Goal: Information Seeking & Learning: Learn about a topic

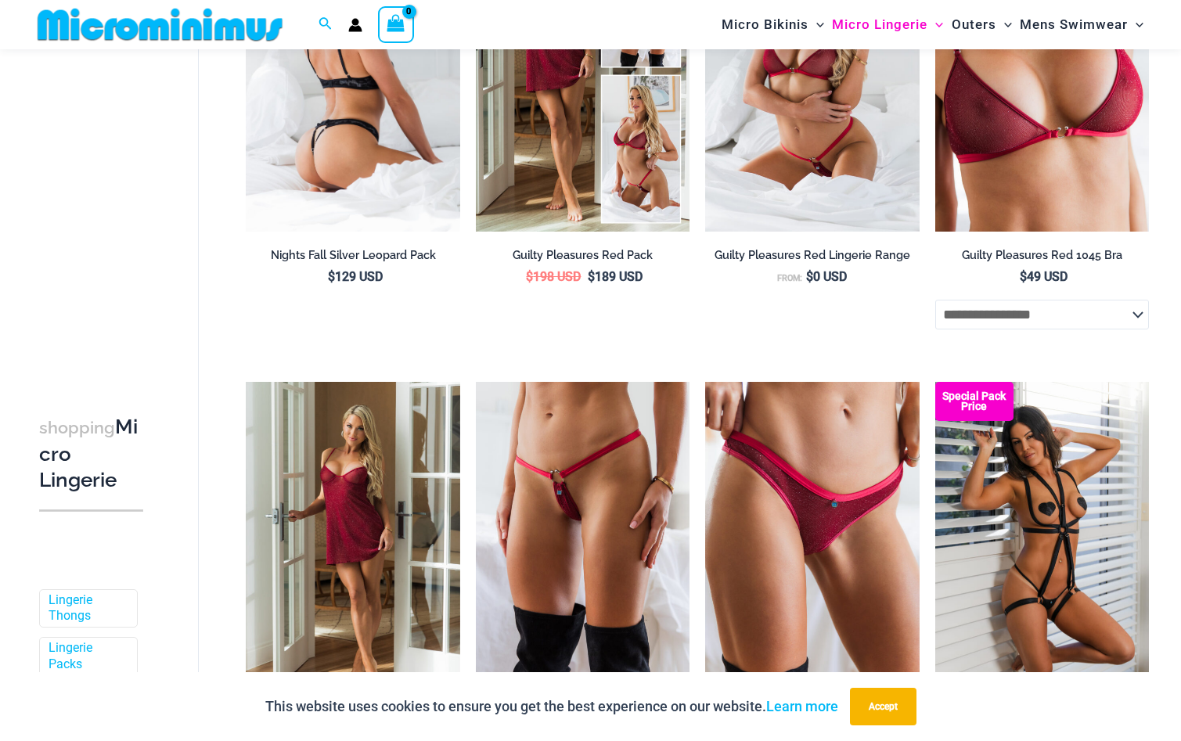
scroll to position [378, 0]
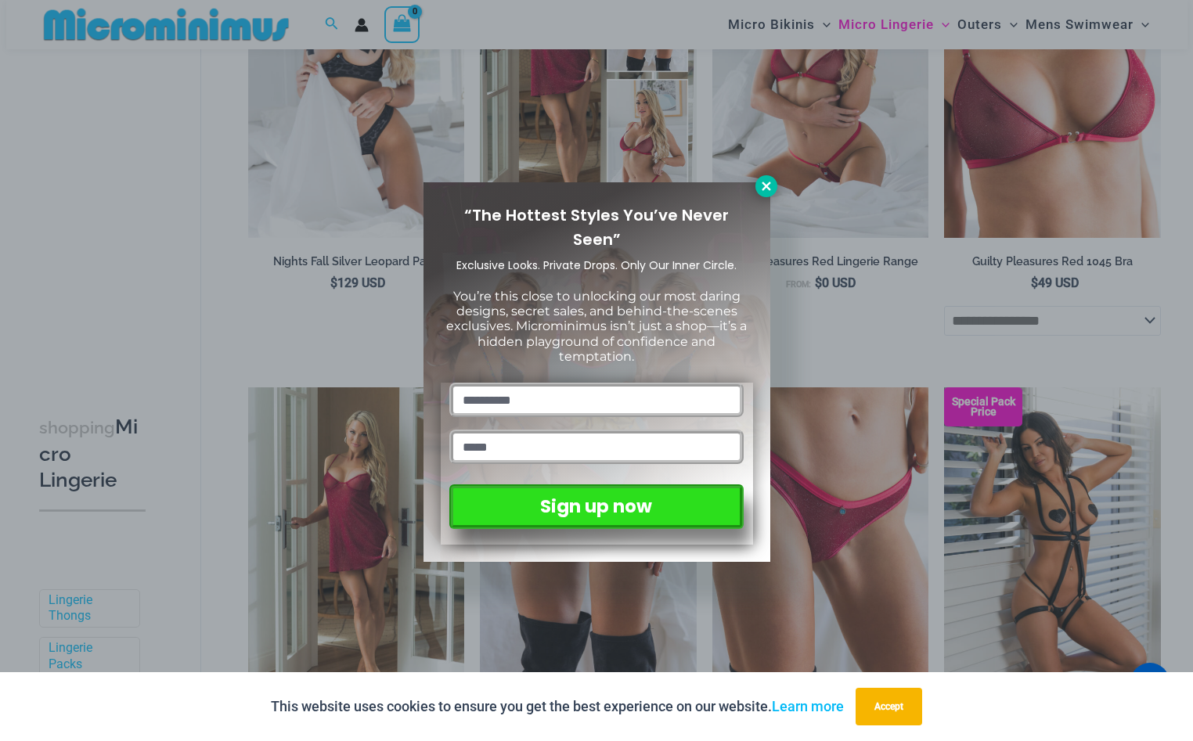
click at [768, 183] on icon at bounding box center [765, 186] width 9 height 9
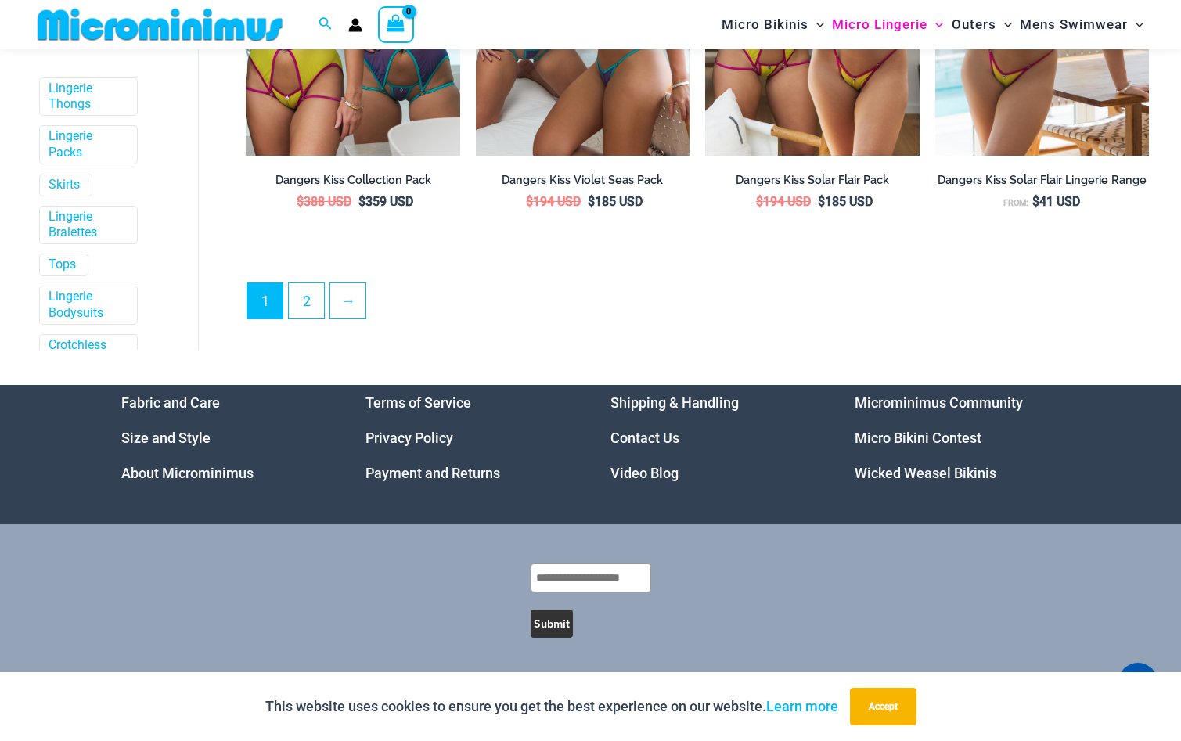
scroll to position [188, 0]
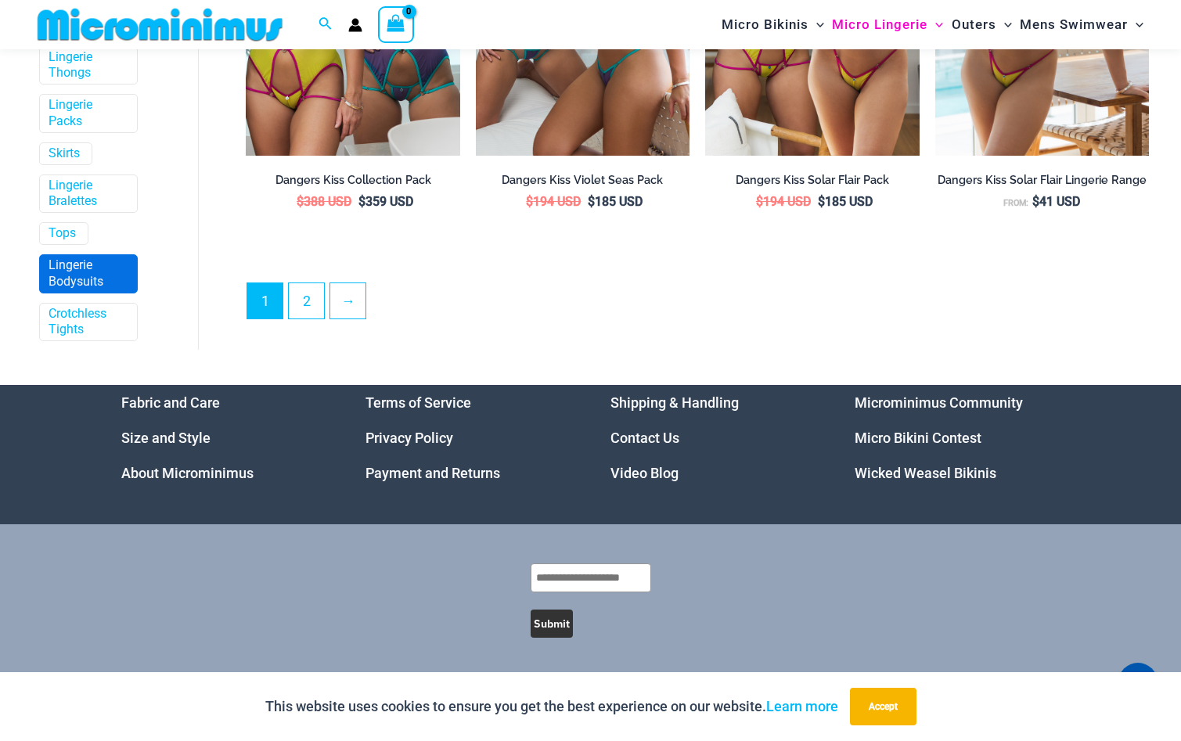
click at [99, 276] on link "Lingerie Bodysuits" at bounding box center [87, 273] width 77 height 33
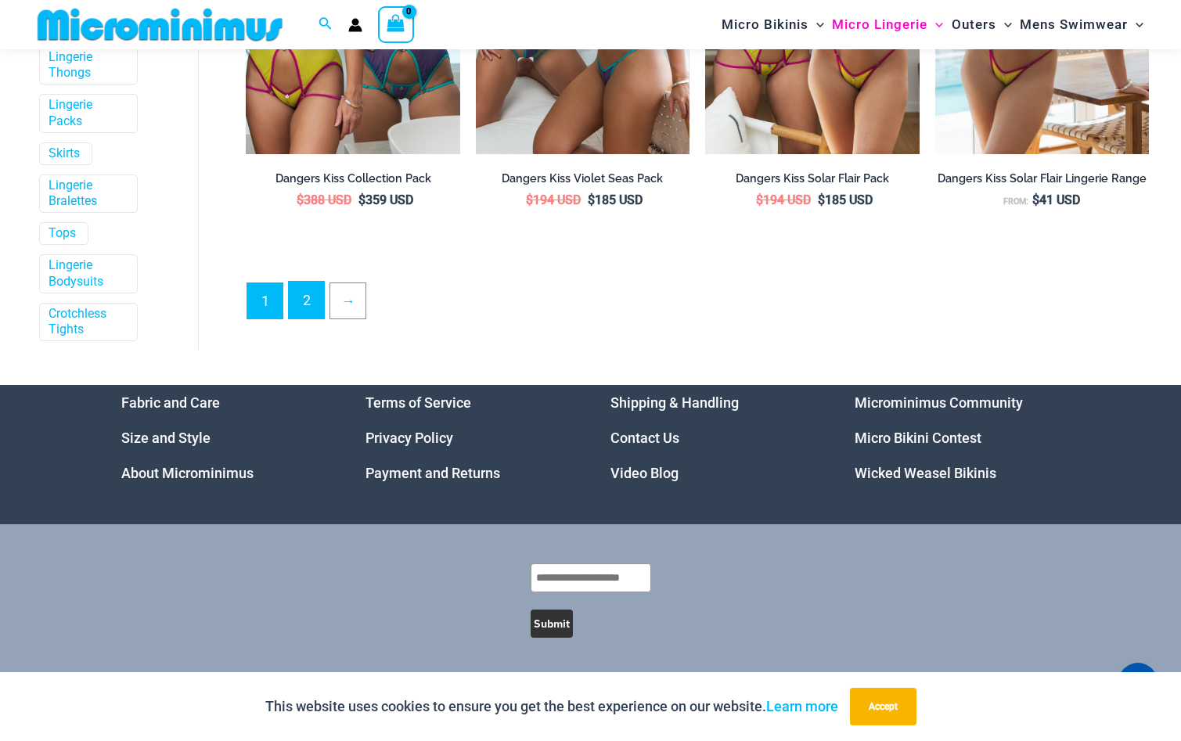
click at [297, 304] on link "2" at bounding box center [306, 300] width 35 height 37
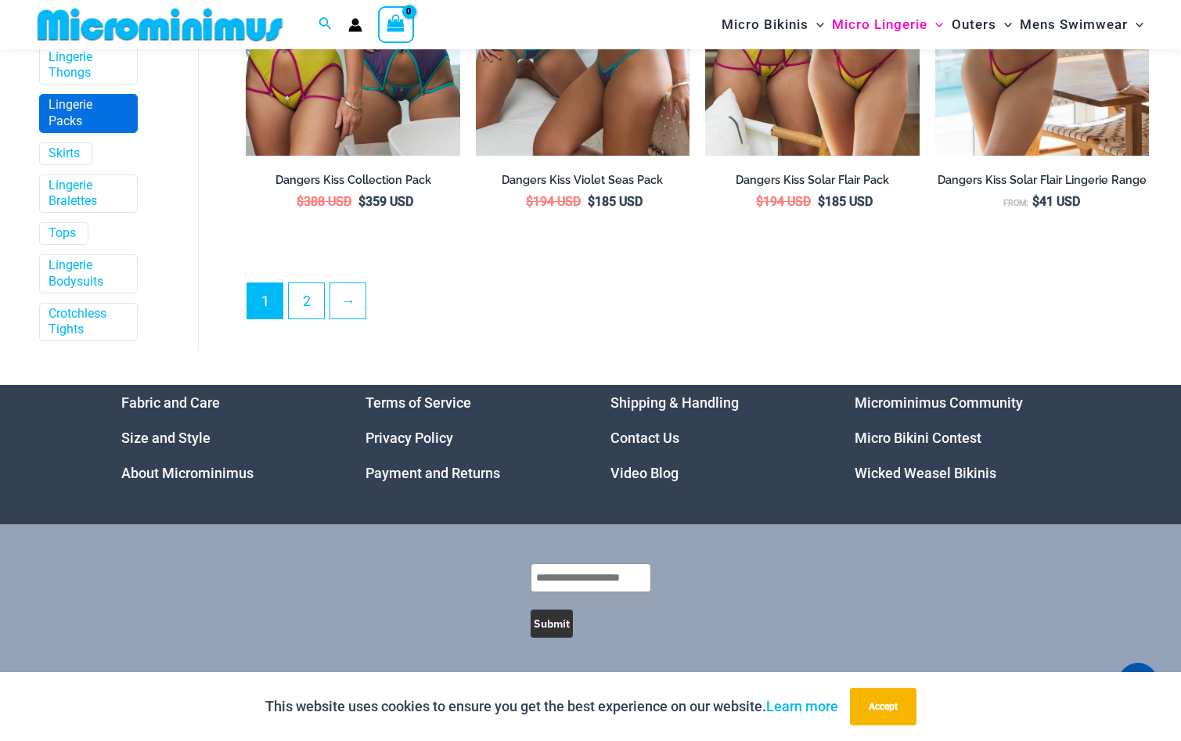
click at [65, 121] on link "Lingerie Packs" at bounding box center [87, 113] width 77 height 33
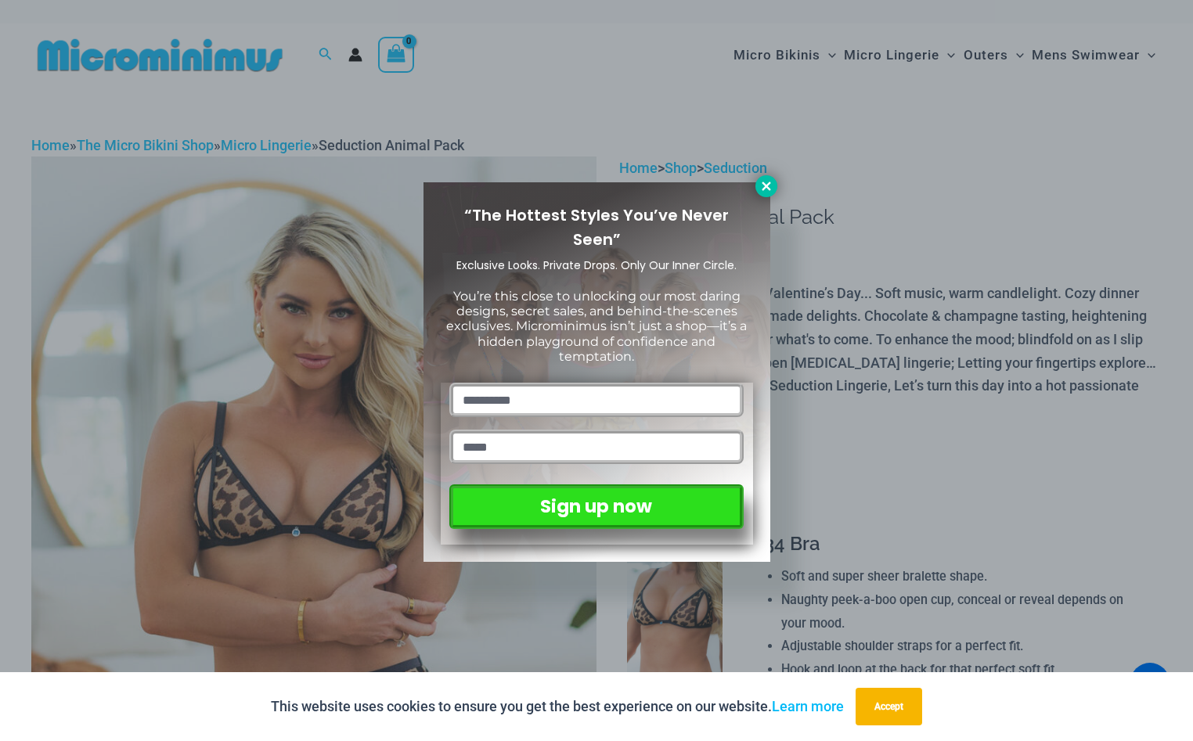
click at [761, 187] on icon at bounding box center [766, 186] width 14 height 14
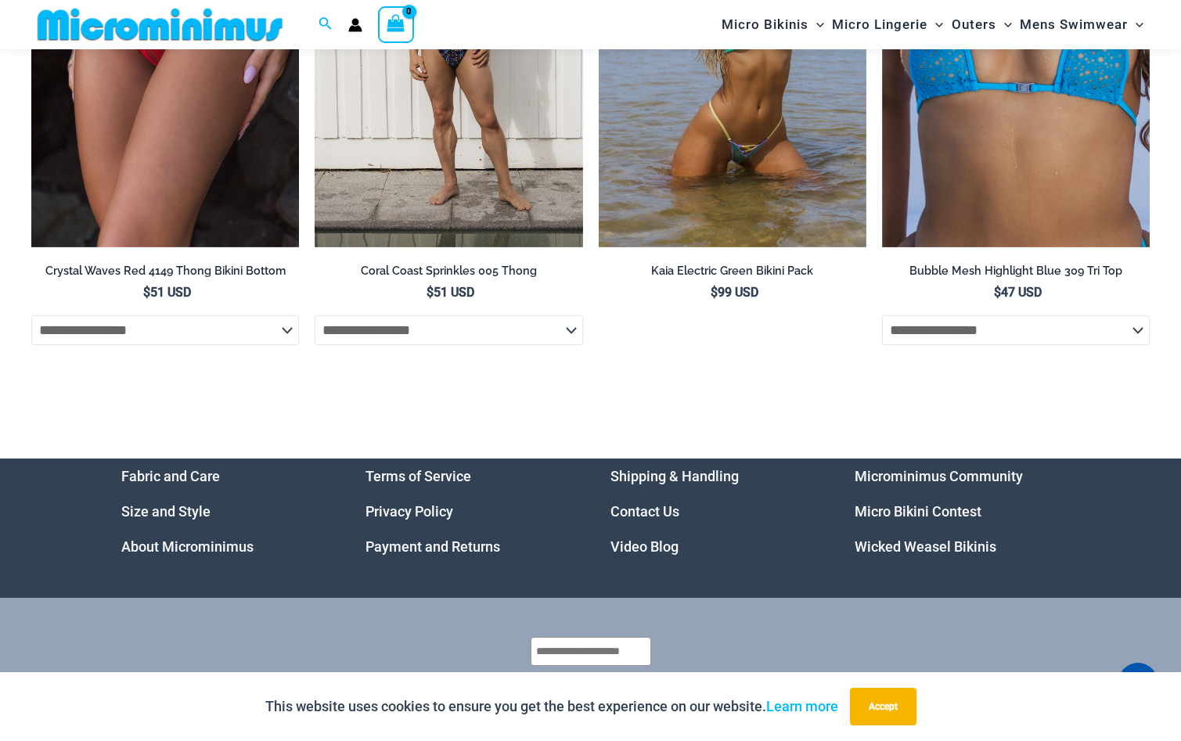
scroll to position [4747, 0]
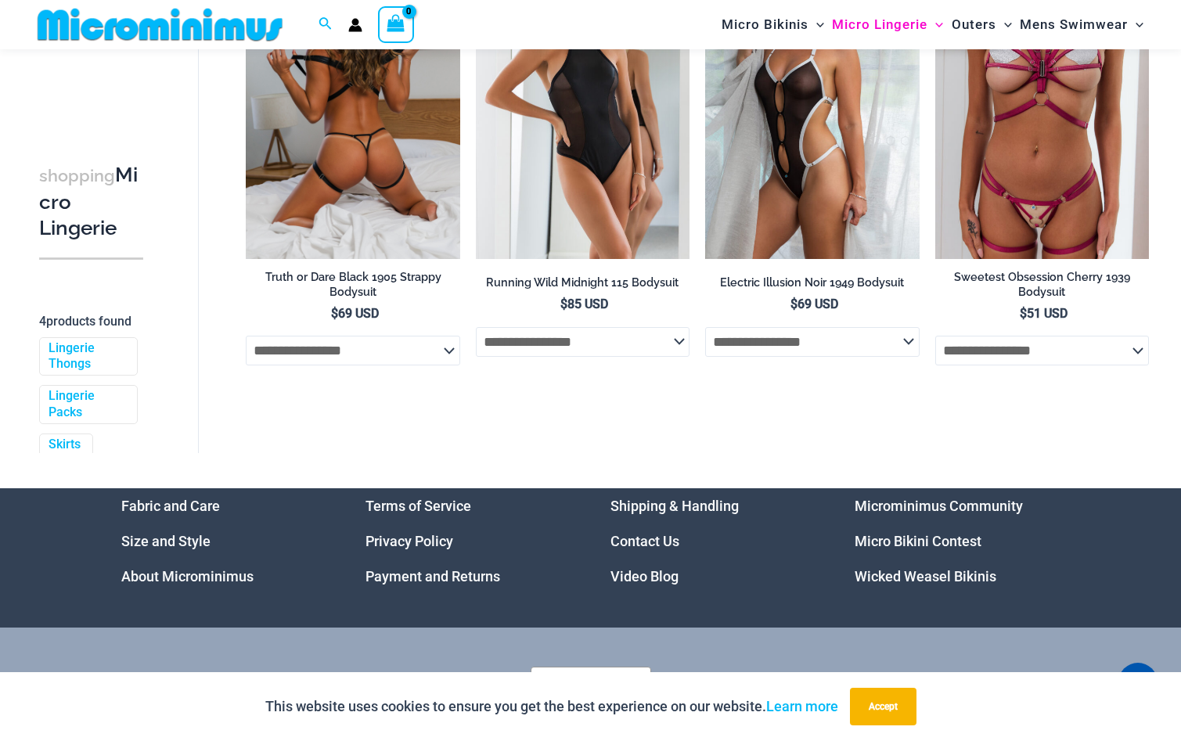
scroll to position [455, 0]
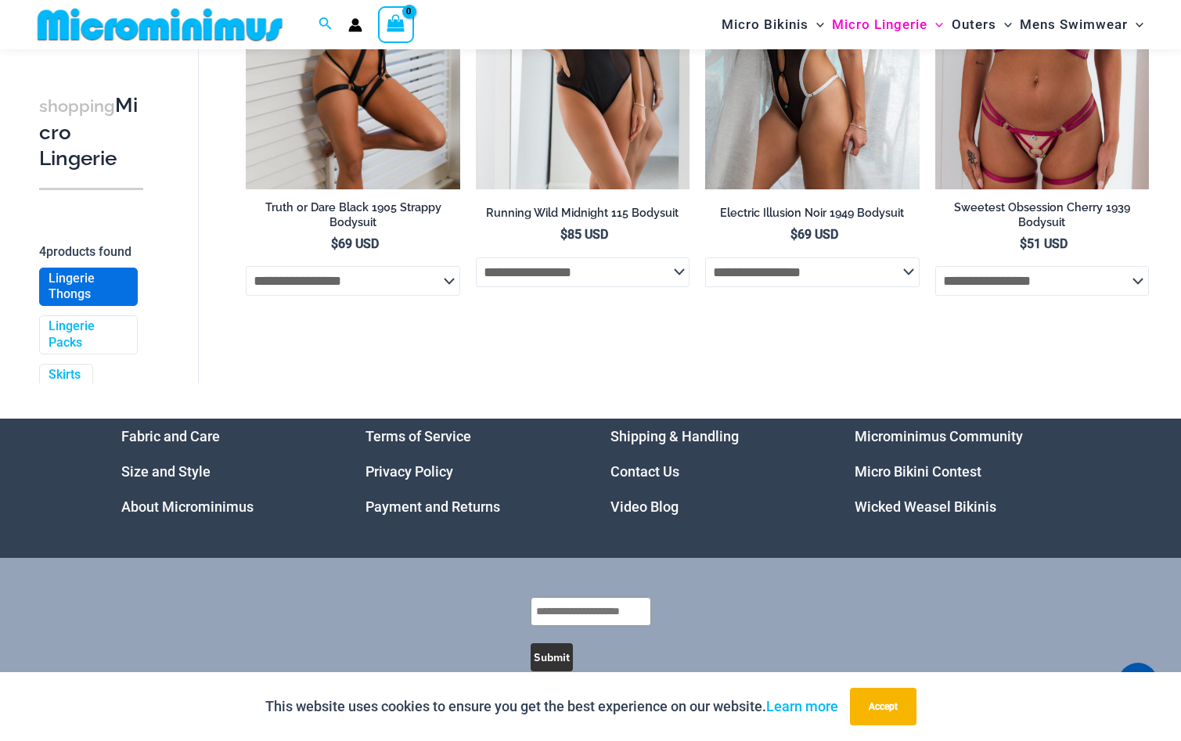
click at [87, 304] on link "Lingerie Thongs" at bounding box center [87, 287] width 77 height 33
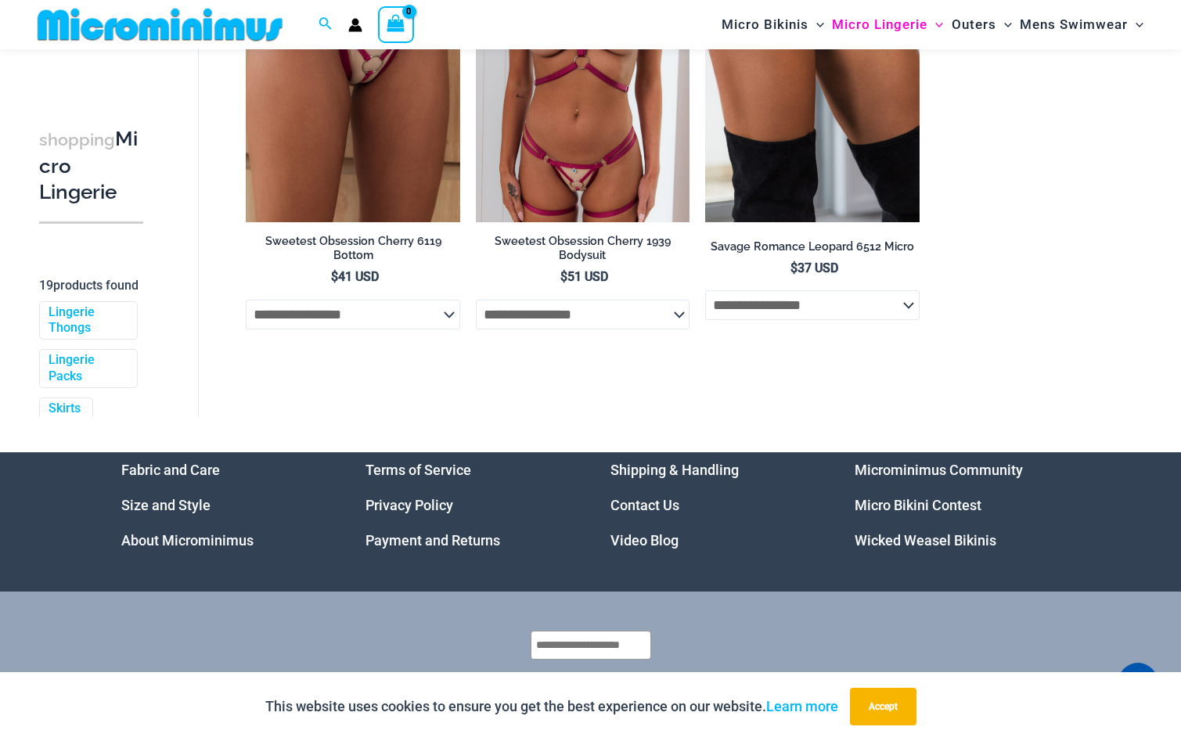
scroll to position [2416, 0]
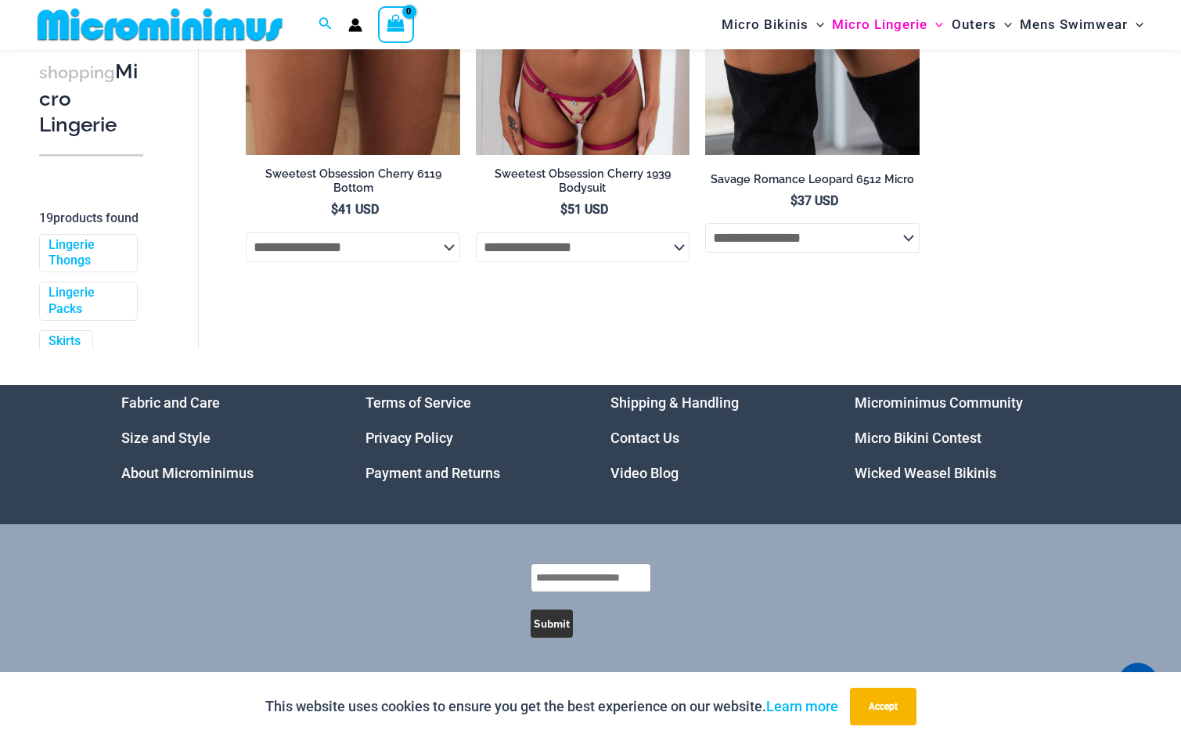
click at [918, 441] on link "Micro Bikini Contest" at bounding box center [918, 438] width 127 height 16
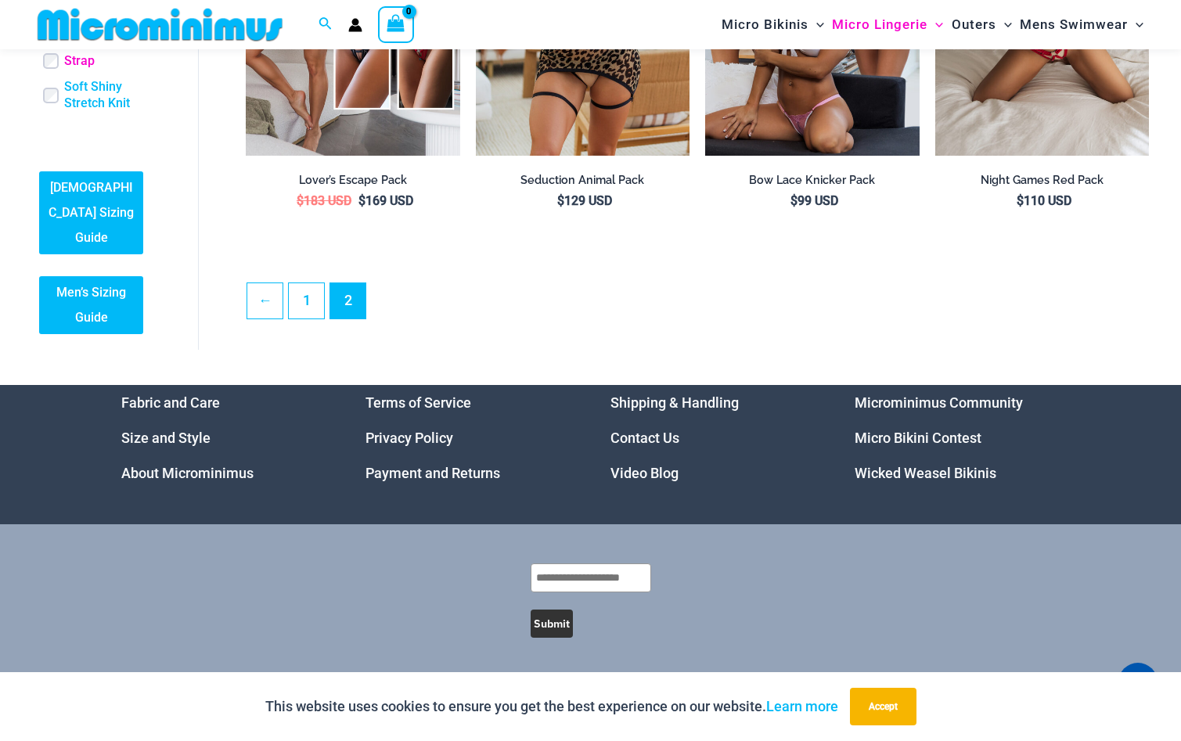
scroll to position [575, 0]
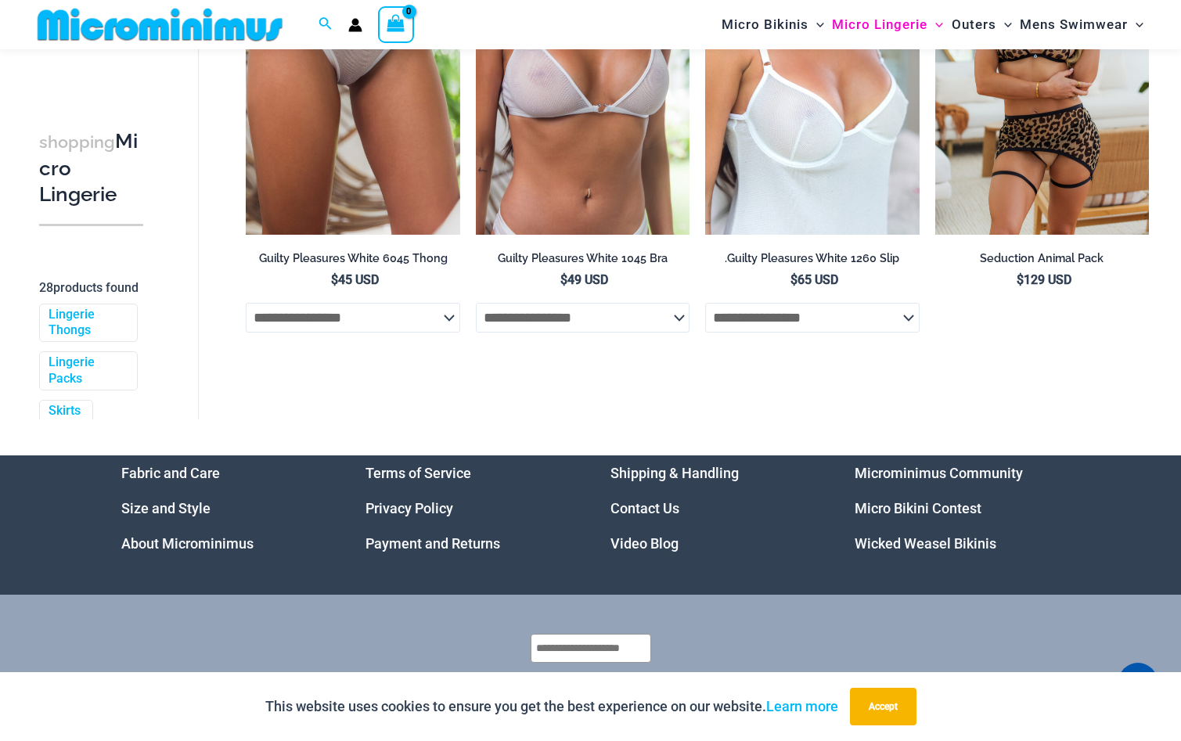
scroll to position [3363, 0]
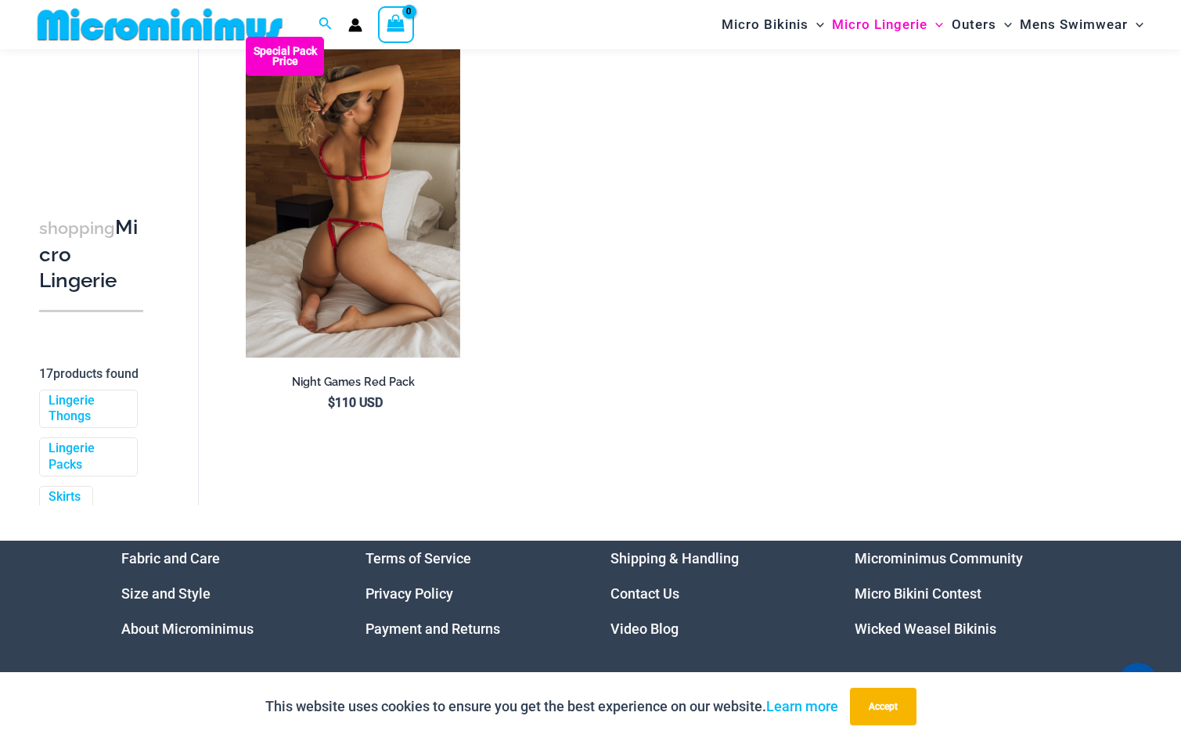
scroll to position [2173, 0]
